Goal: Use online tool/utility: Utilize a website feature to perform a specific function

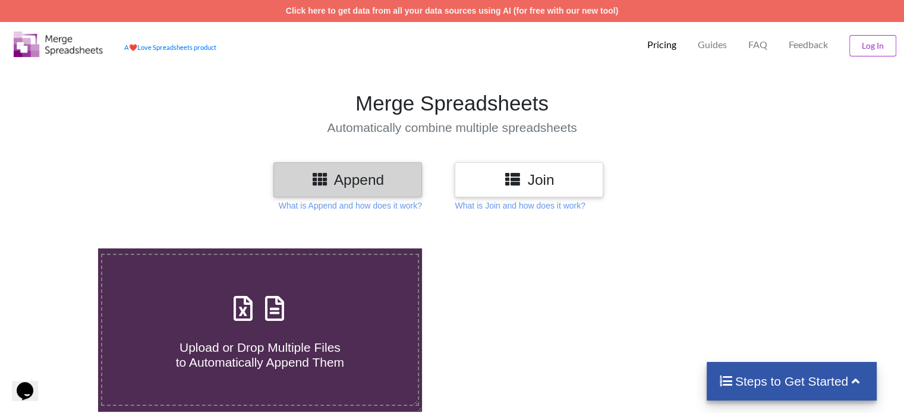
click at [321, 262] on label "Upload or Drop Multiple Files to Automatically Append Them" at bounding box center [259, 330] width 317 height 152
click at [62, 249] on input "Upload or Drop Multiple Files to Automatically Append Them" at bounding box center [62, 249] width 0 height 0
type input "C:\fakepath\RelatorioProcessosDistribuidos-2025-9-15-14-3-48-0.xls"
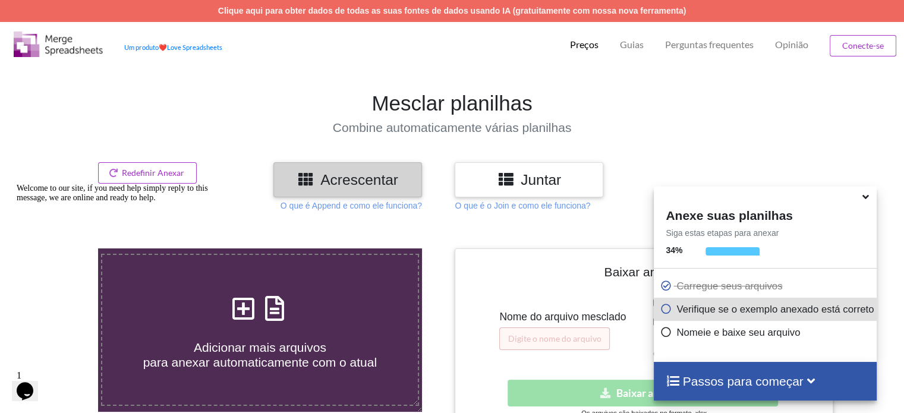
click at [867, 195] on icon at bounding box center [866, 195] width 12 height 11
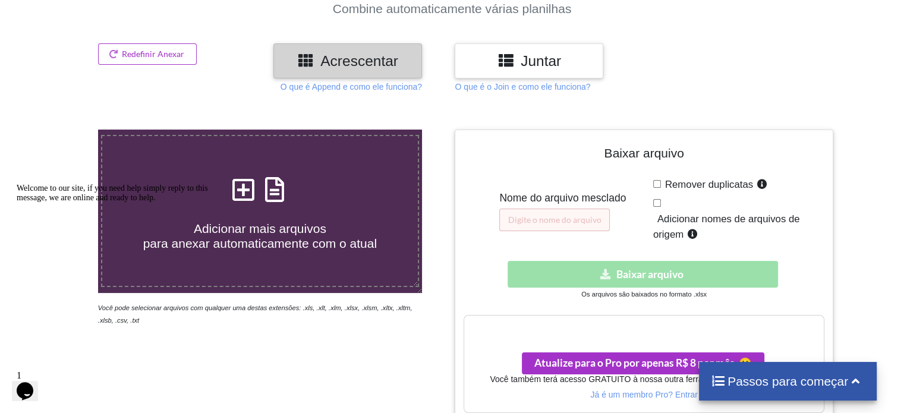
scroll to position [178, 0]
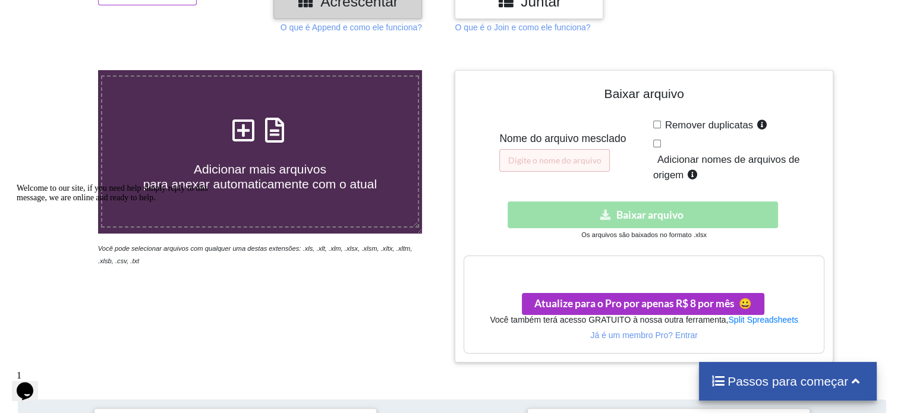
click at [669, 218] on div "Baixar oculto Baixar arquivo" at bounding box center [644, 215] width 360 height 27
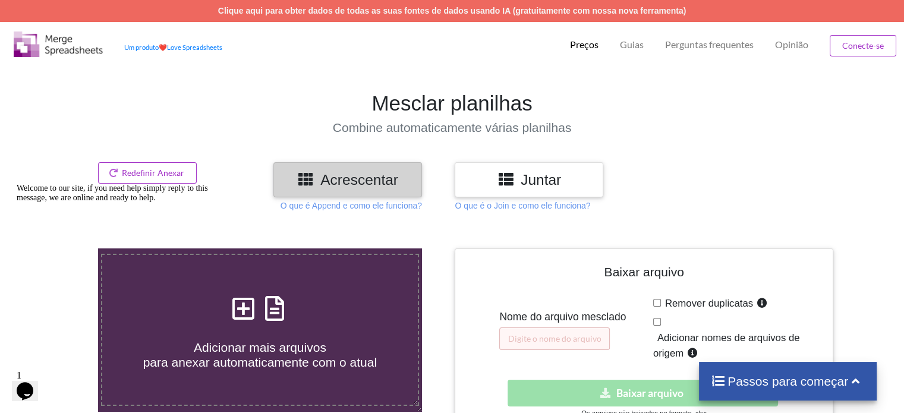
click at [564, 174] on h3 "Juntar" at bounding box center [529, 179] width 131 height 17
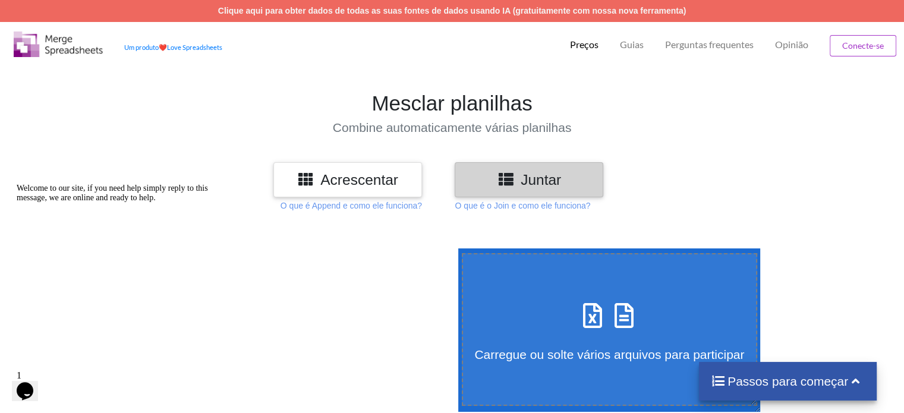
scroll to position [119, 0]
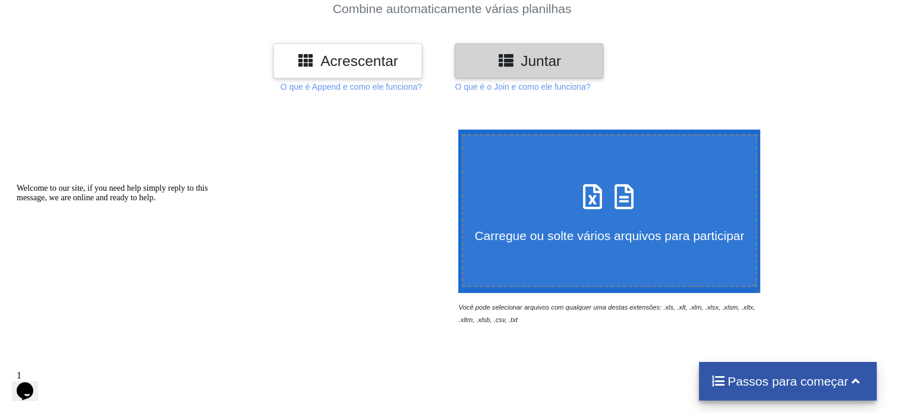
click at [630, 190] on icon at bounding box center [624, 190] width 30 height 25
click at [455, 130] on input "Carregue ou solte vários arquivos para participar" at bounding box center [455, 130] width 0 height 0
type input "C:\fakepath\RelatorioProcessosDistribuidos-2025-9-15-14-3-48-0.xls"
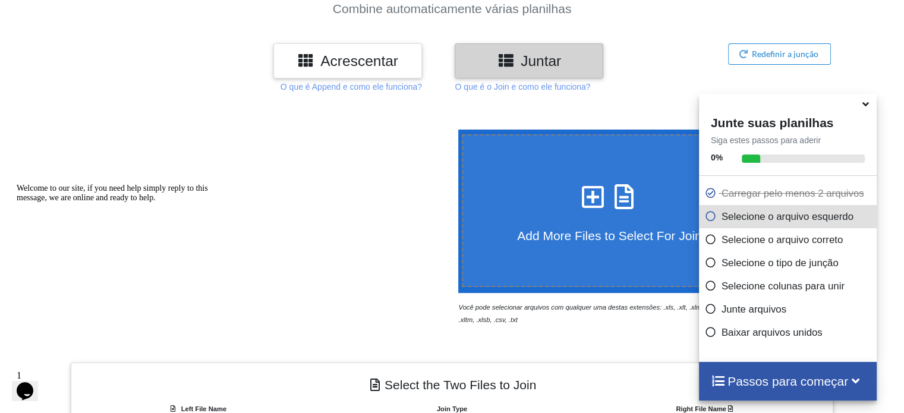
scroll to position [480, 0]
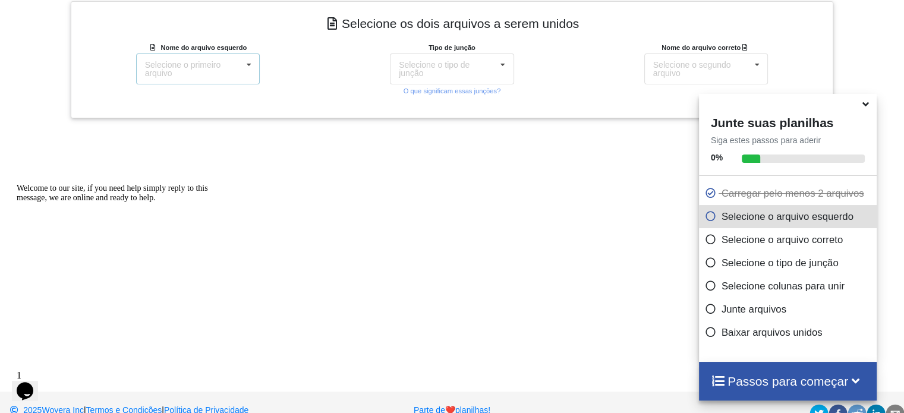
click at [254, 71] on icon at bounding box center [249, 65] width 18 height 22
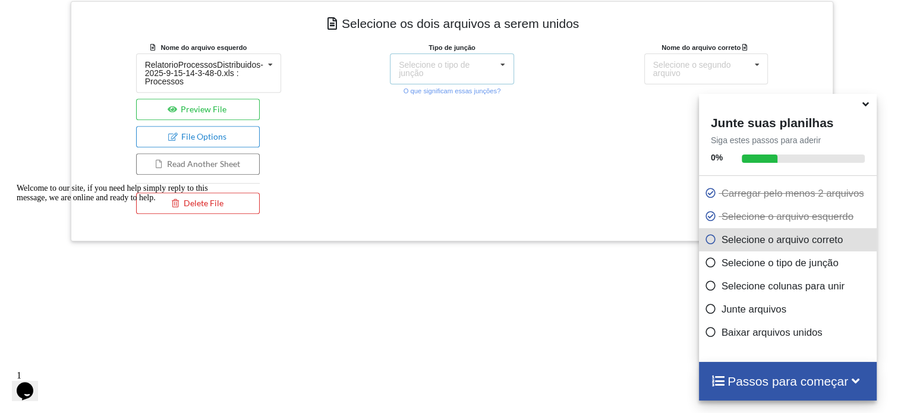
click at [444, 61] on font "Selecione o tipo de junção" at bounding box center [434, 69] width 71 height 18
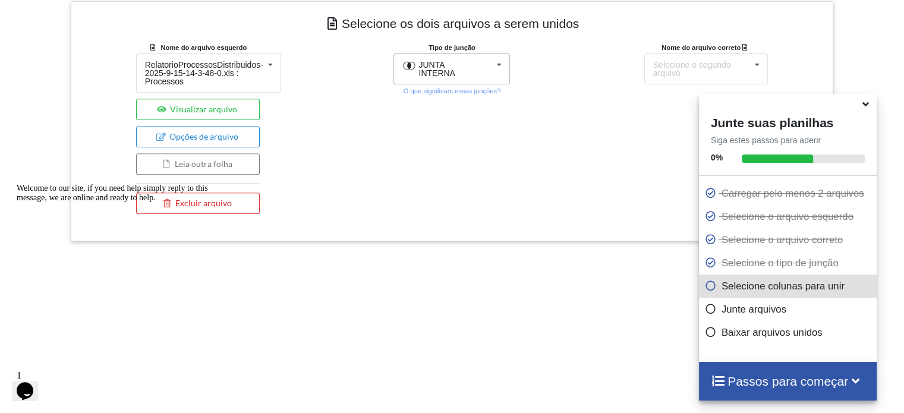
click at [566, 64] on div "Tipo de junção JUNTA INTERNA JUNTA INTERNA JUNÇÃO À ESQUERDA JUNTE-SE À DIREITA…" at bounding box center [452, 130] width 254 height 179
click at [696, 64] on font "Selecione o segundo arquivo" at bounding box center [692, 69] width 78 height 18
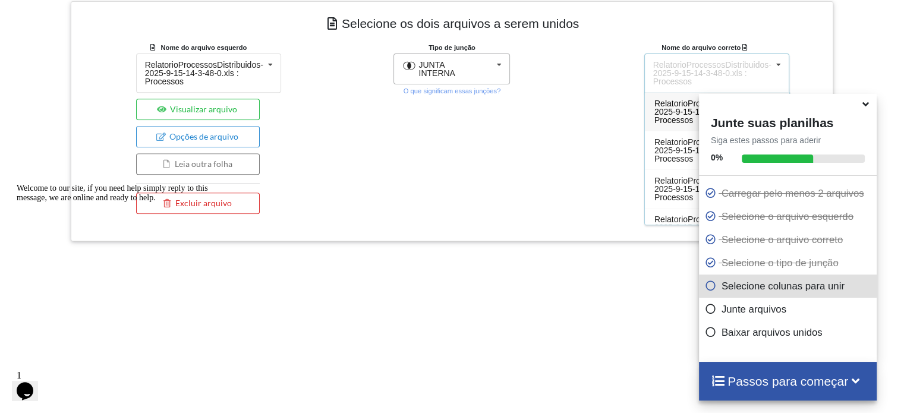
click at [587, 99] on div "Nome do arquivo correto RelatorioProcessosDistribuidos-2025-9-15-14-3-48-0.xls …" at bounding box center [706, 130] width 254 height 179
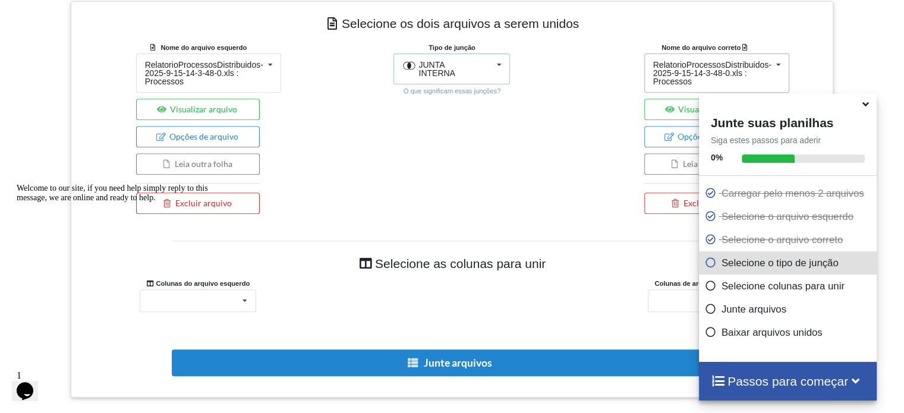
click at [495, 59] on icon at bounding box center [499, 65] width 18 height 22
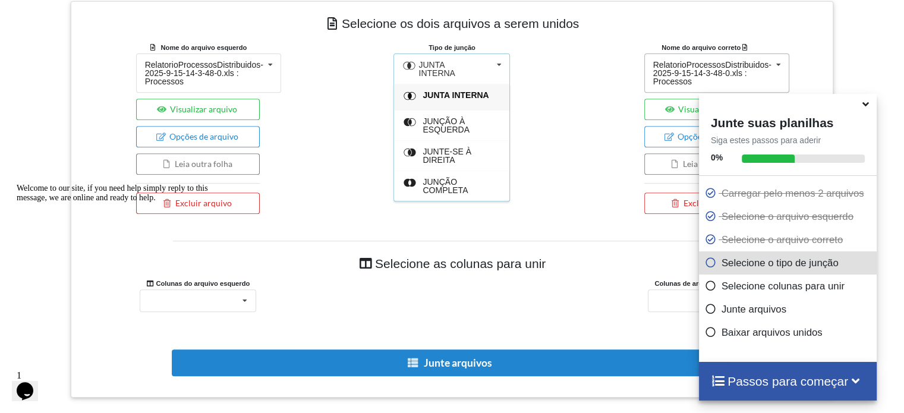
click at [456, 65] on div "JUNTA INTERNA" at bounding box center [449, 69] width 60 height 17
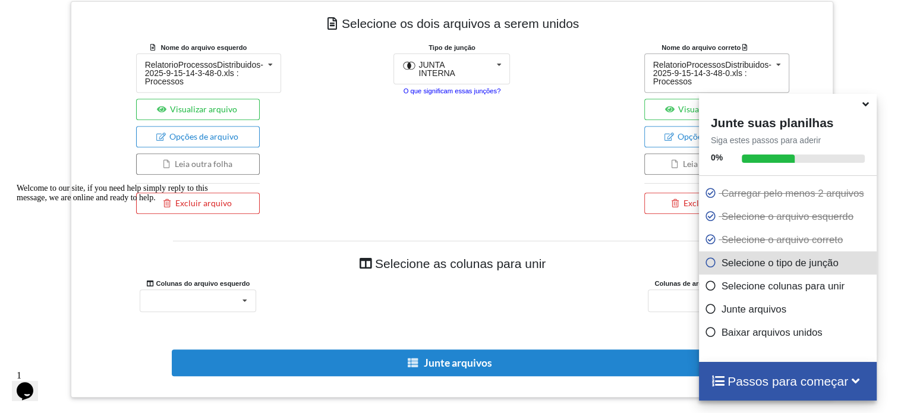
click at [490, 89] on font "O que significam essas junções?" at bounding box center [453, 90] width 98 height 7
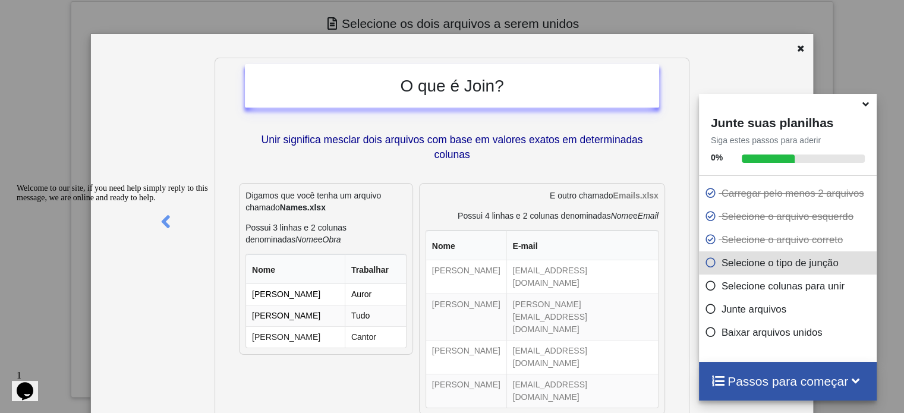
click at [866, 108] on icon at bounding box center [866, 102] width 12 height 11
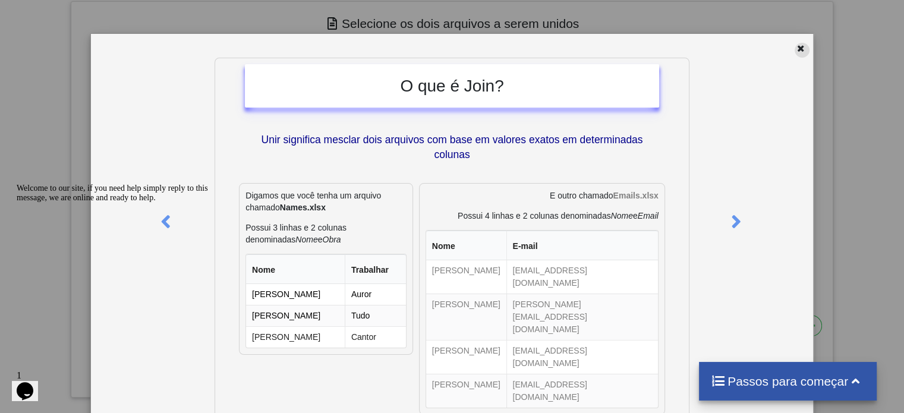
click at [797, 44] on icon at bounding box center [801, 47] width 10 height 8
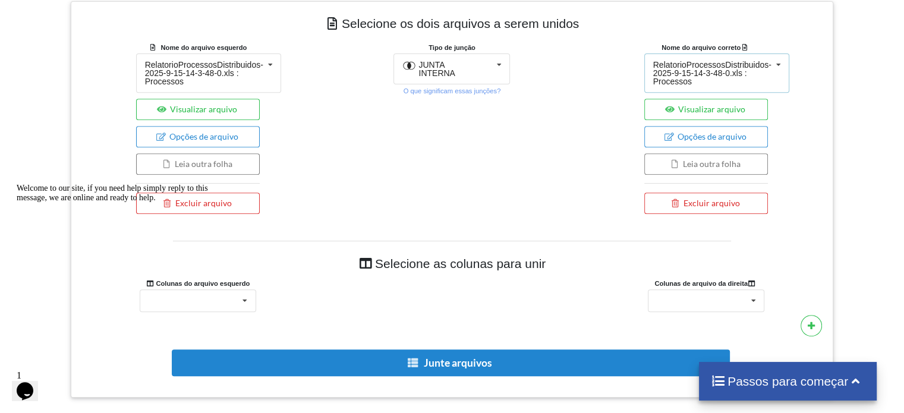
click at [775, 65] on icon at bounding box center [779, 65] width 18 height 22
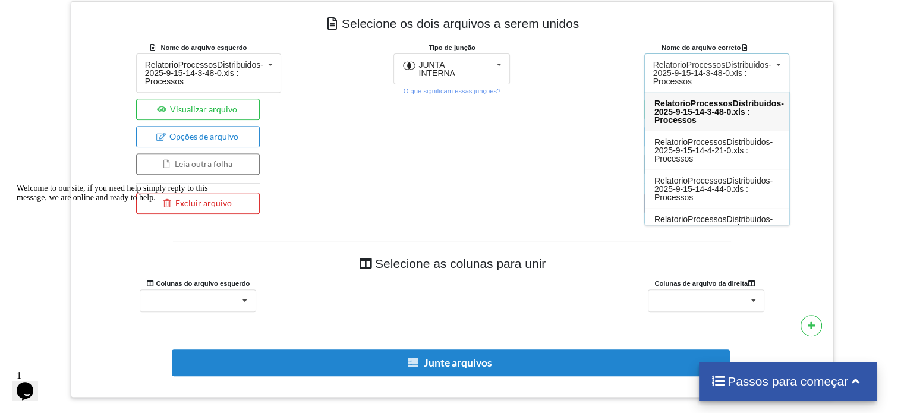
click at [819, 66] on div "Nome do arquivo correto RelatorioProcessosDistribuidos-2025-9-15-14-3-48-0.xls …" at bounding box center [706, 130] width 254 height 179
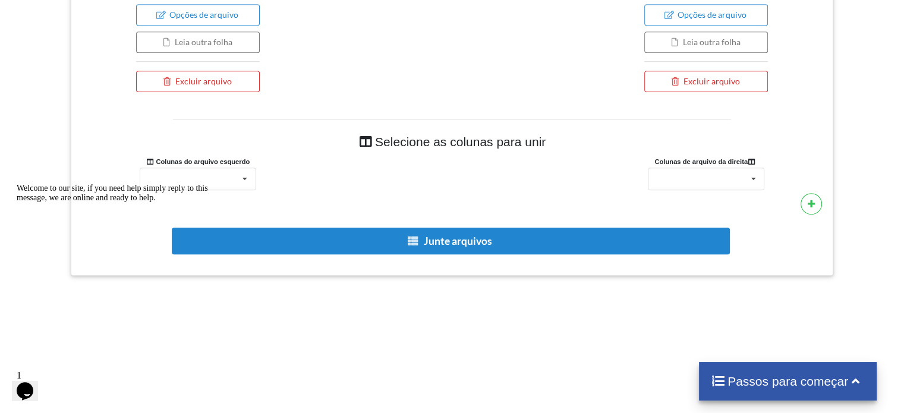
scroll to position [567, 0]
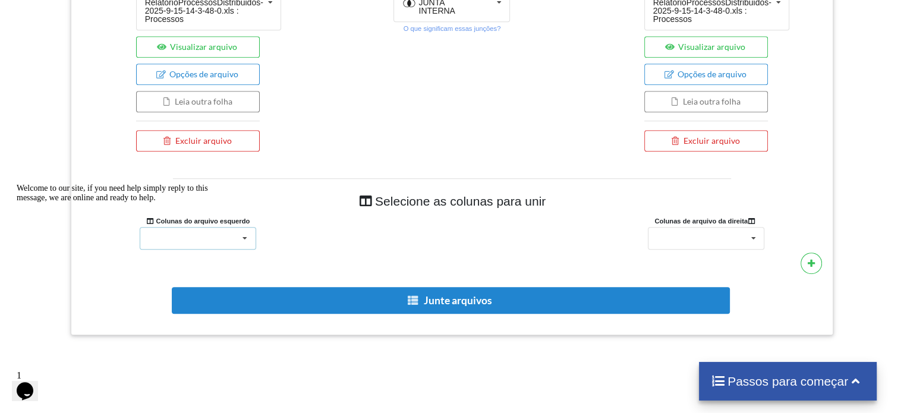
click at [248, 238] on icon at bounding box center [245, 239] width 18 height 22
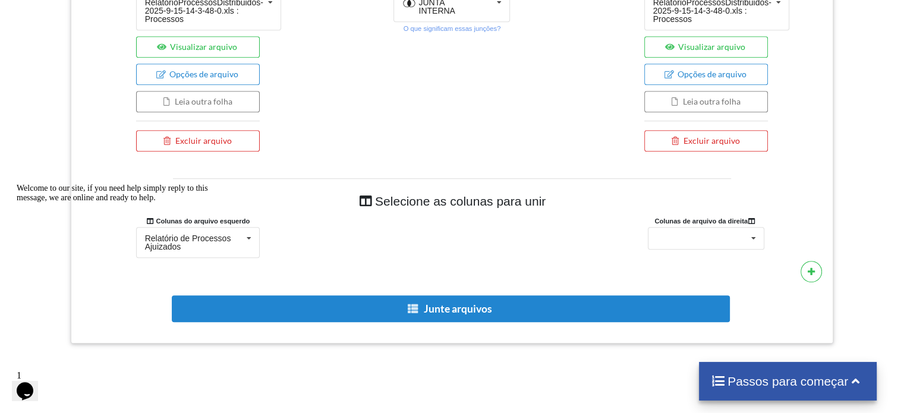
click at [290, 235] on div "Relatório de Processos Ajuizados Relatório de Processos Ajuizados Sem nome: 1 D…" at bounding box center [198, 242] width 254 height 31
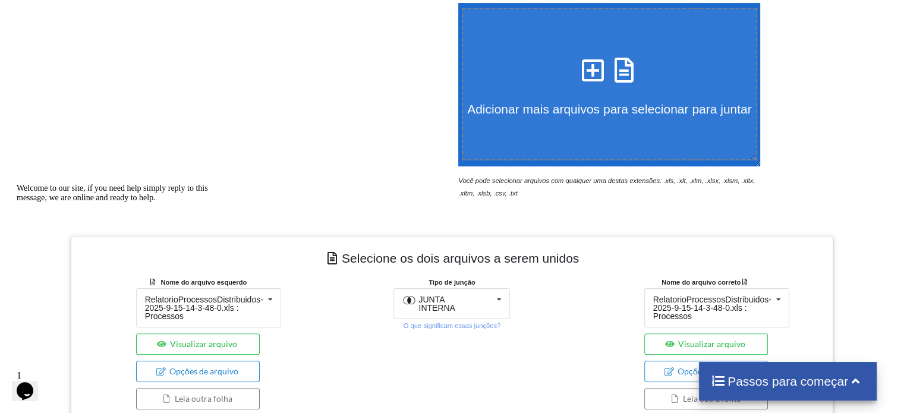
scroll to position [0, 0]
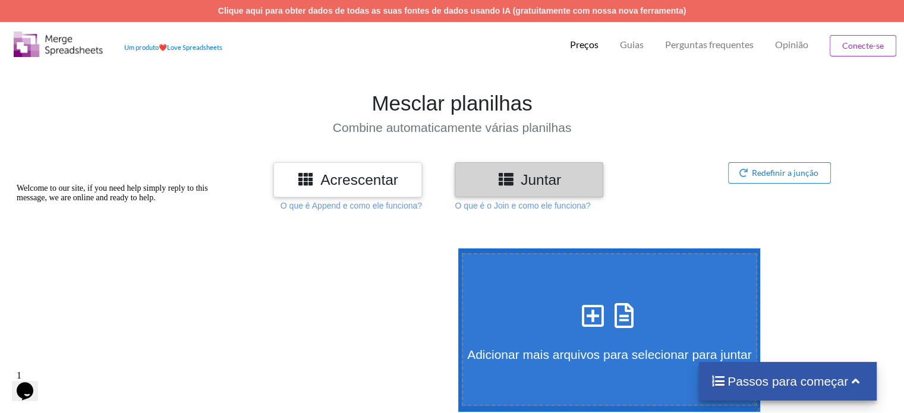
click at [320, 210] on font "O que é Append e como ele funciona?" at bounding box center [352, 206] width 142 height 10
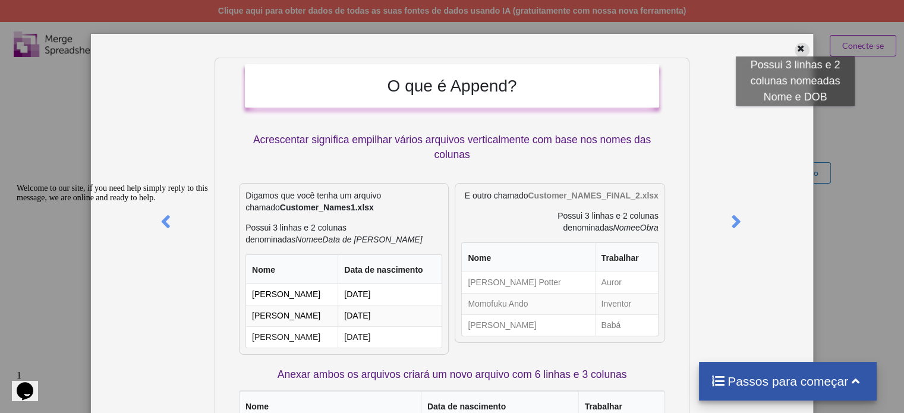
click at [796, 45] on icon at bounding box center [801, 47] width 10 height 8
